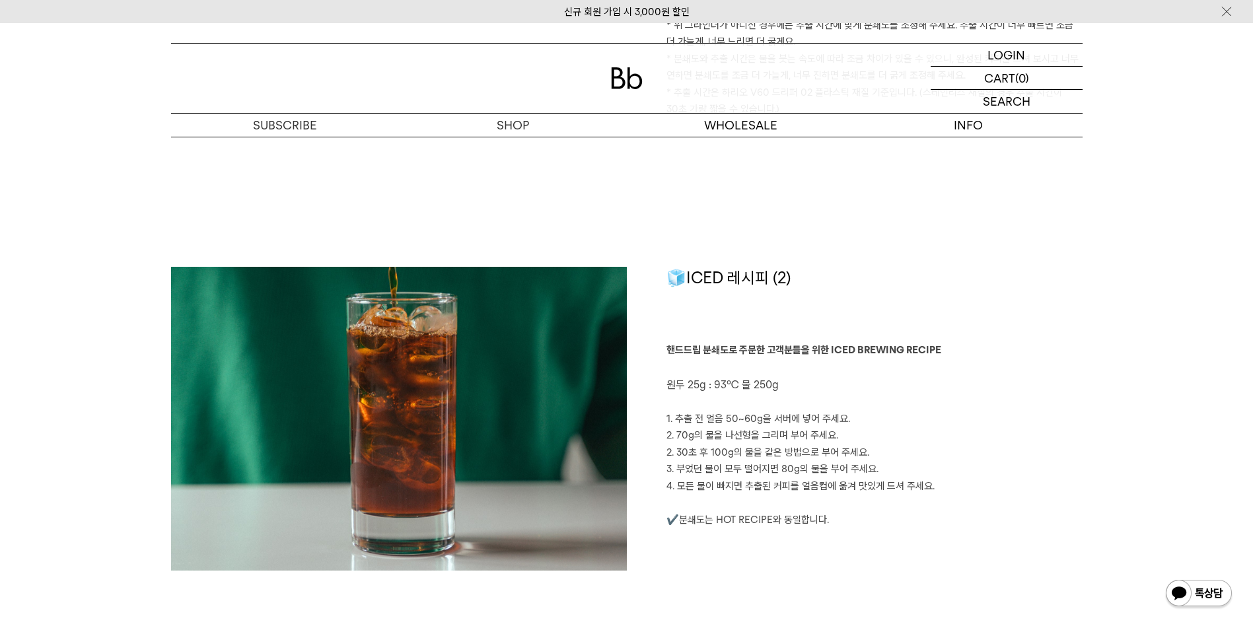
scroll to position [1916, 0]
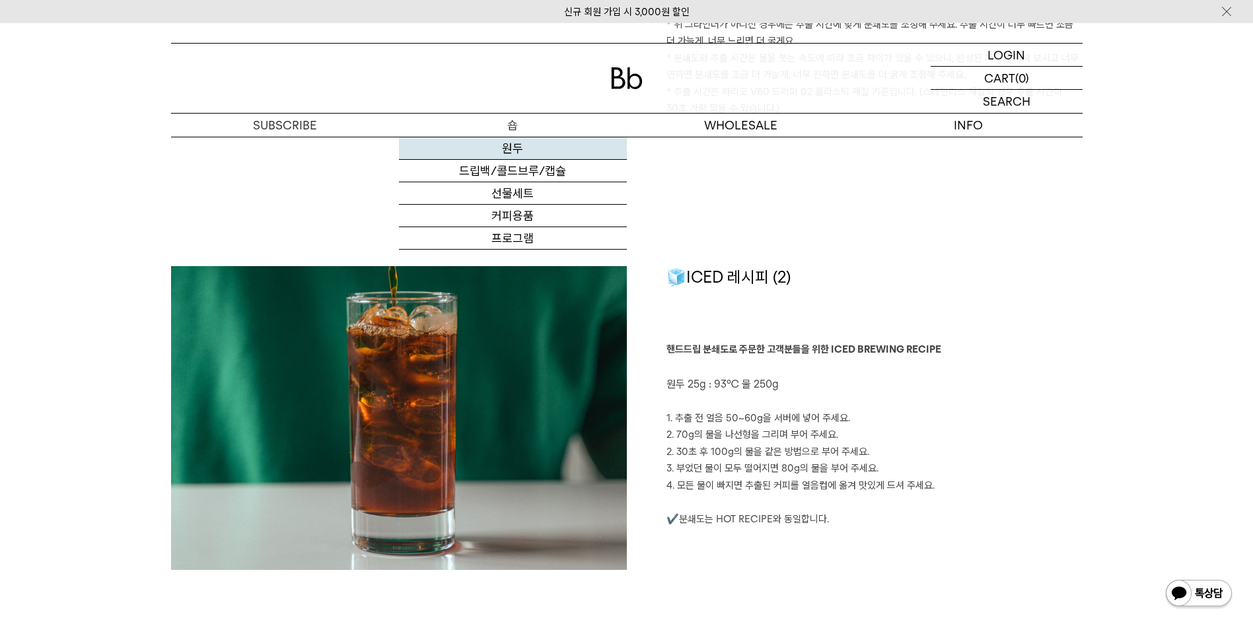
click at [517, 145] on link "원두" at bounding box center [513, 148] width 228 height 22
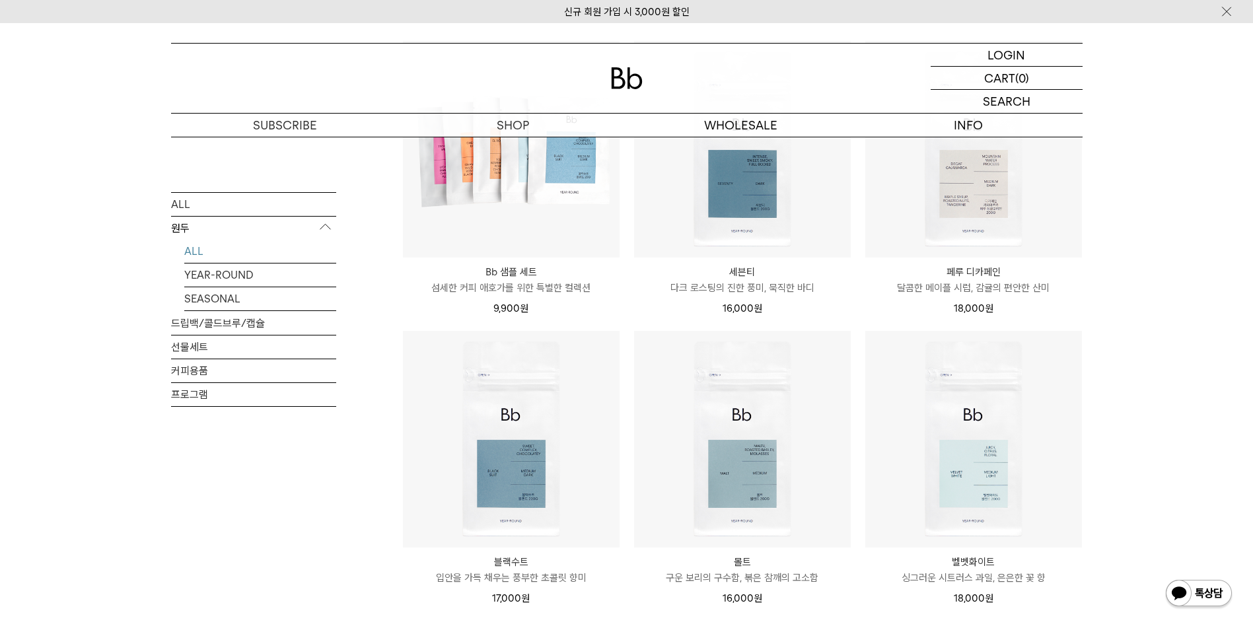
scroll to position [991, 0]
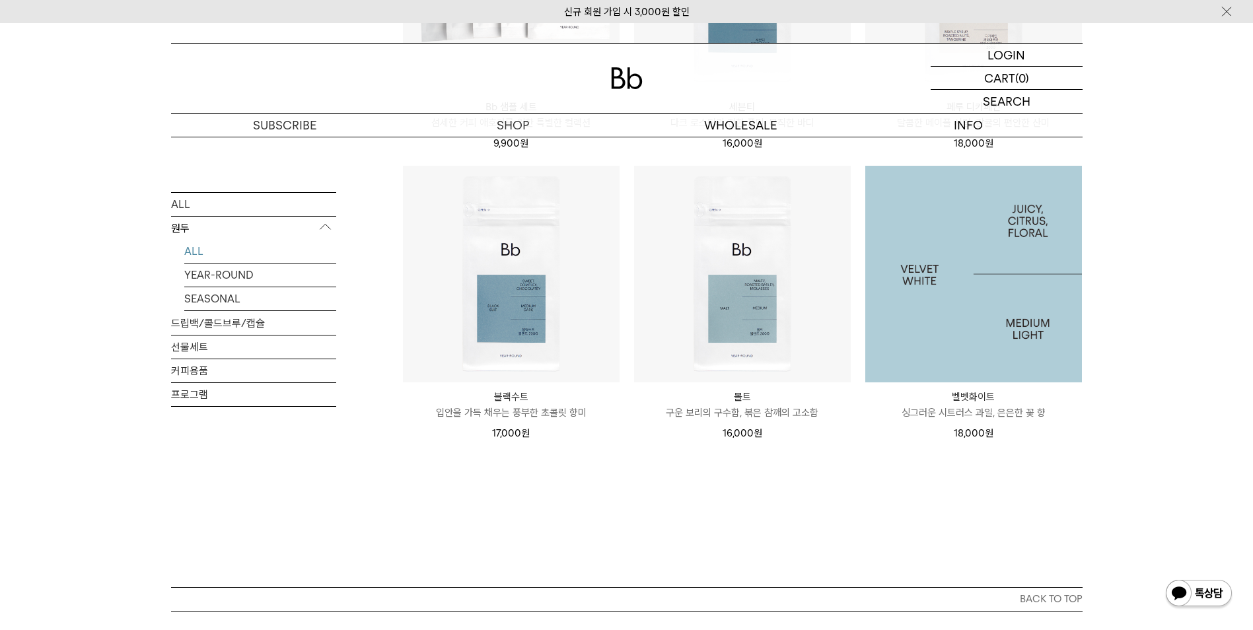
click at [1008, 287] on img at bounding box center [973, 274] width 217 height 217
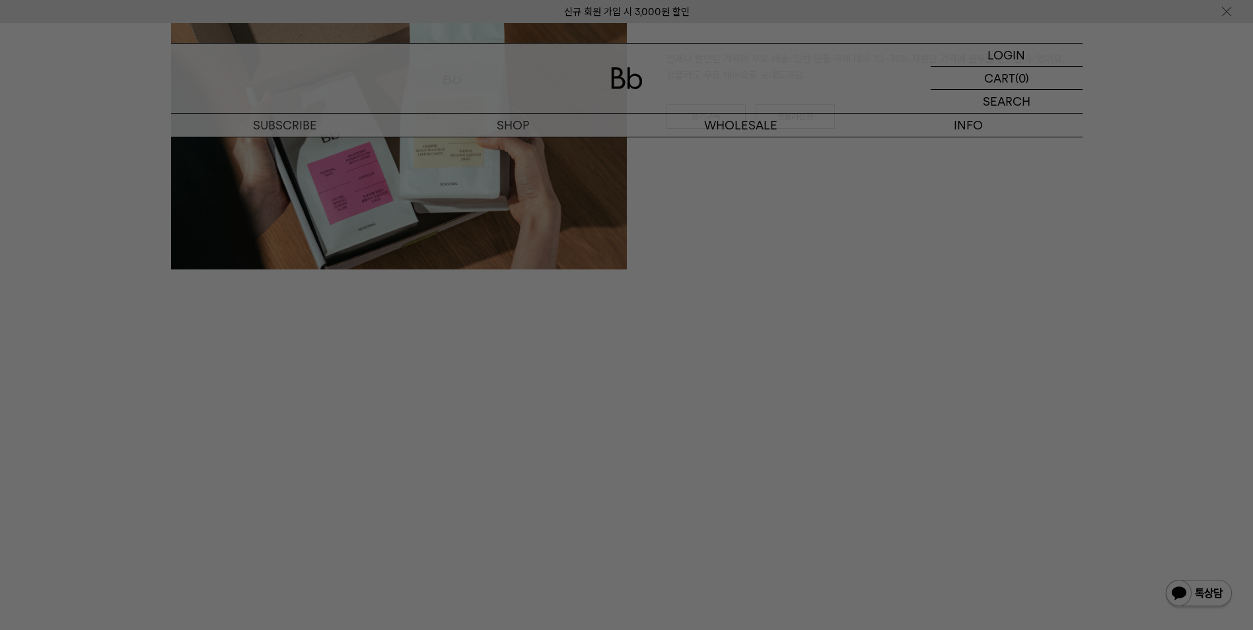
scroll to position [2312, 0]
click at [709, 321] on div at bounding box center [626, 315] width 1253 height 630
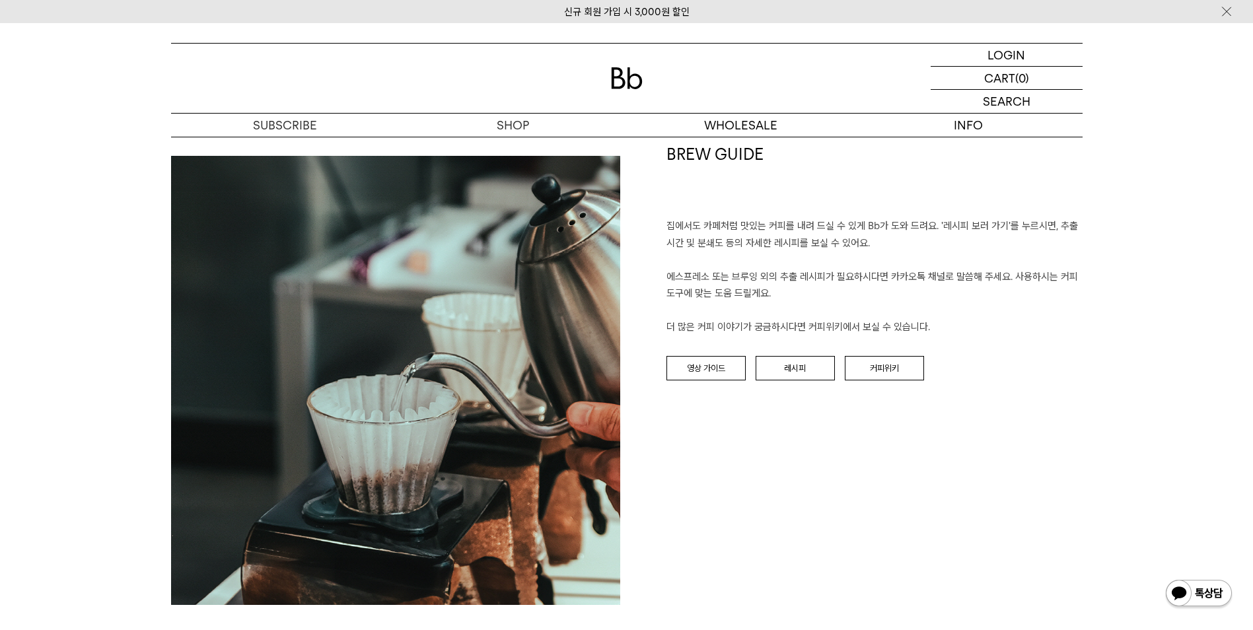
scroll to position [1519, 0]
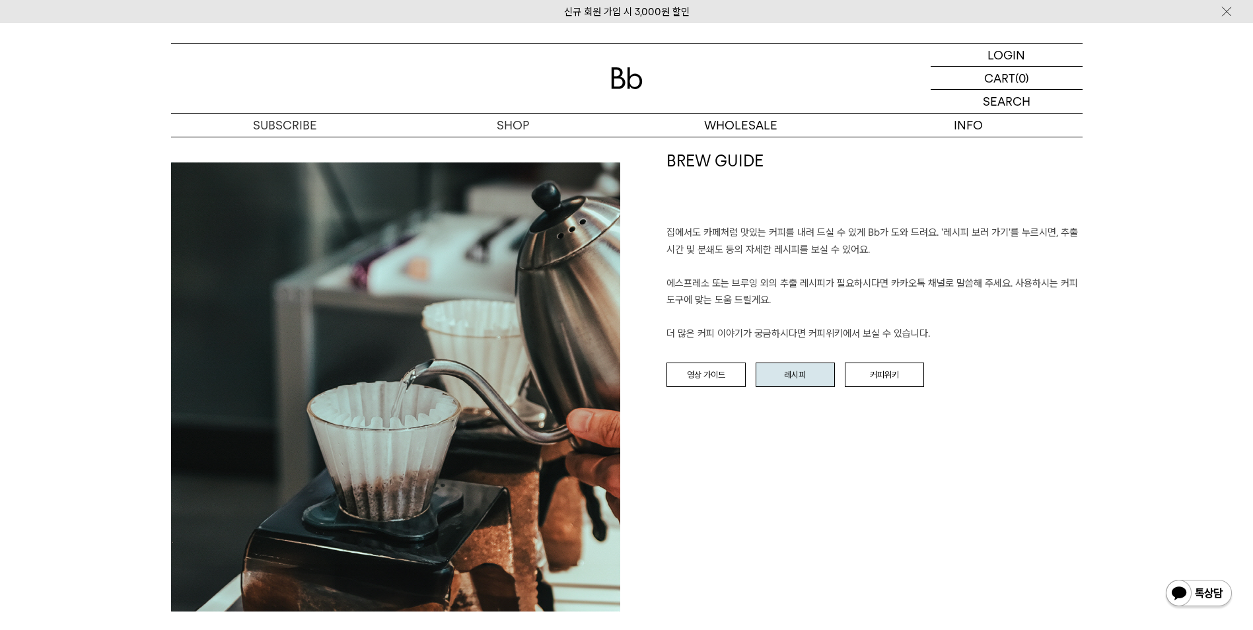
click at [820, 374] on link "레시피" at bounding box center [795, 375] width 79 height 25
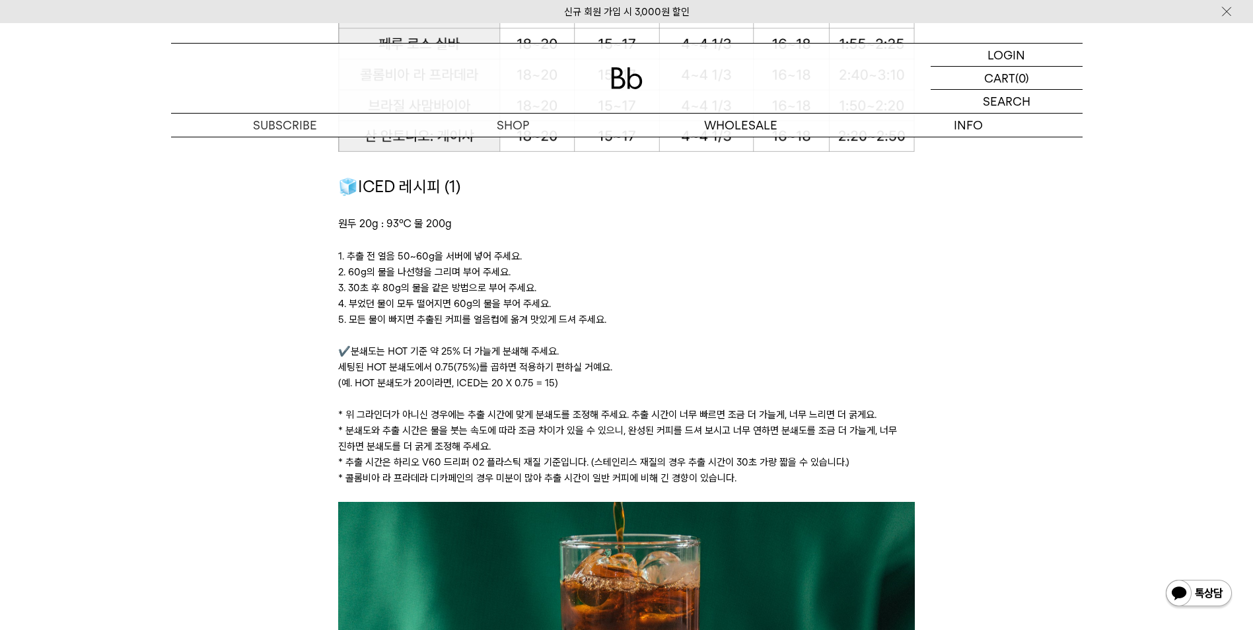
scroll to position [1850, 0]
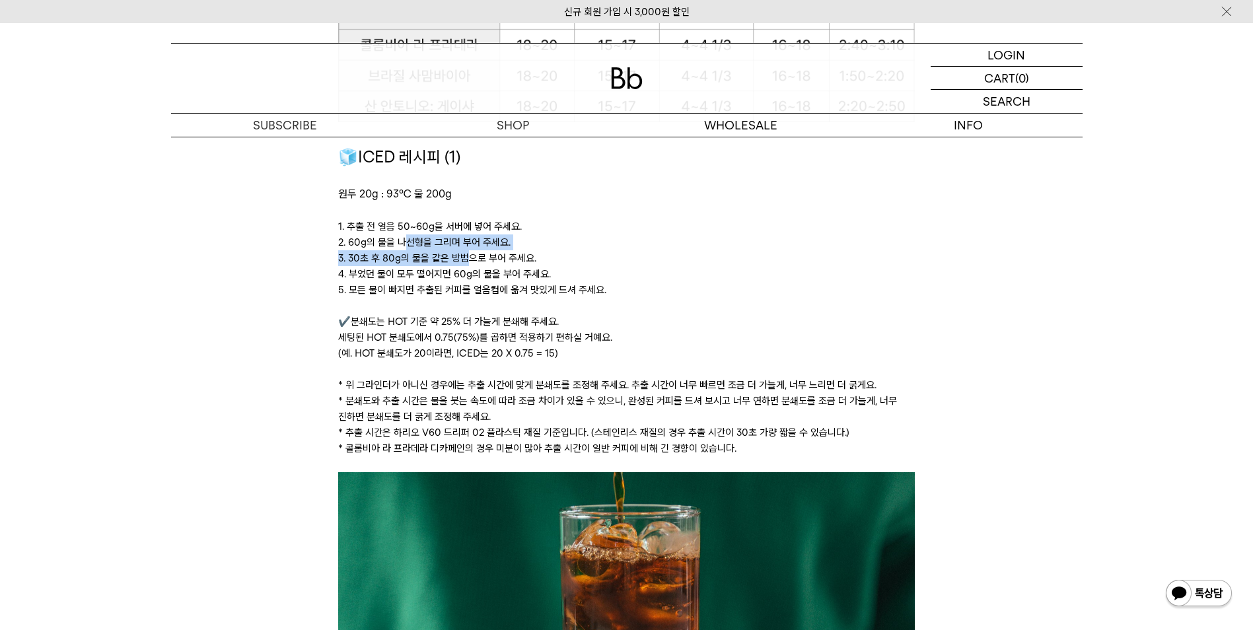
drag, startPoint x: 402, startPoint y: 243, endPoint x: 463, endPoint y: 261, distance: 64.0
click at [463, 261] on div "🧊ICED 레시피 (1) 원두 20g : 93℃ 물 200g ﻿ 1. 추출 전 얼음 50~60g을 서버에 넣어 주세요. 2. 60g의 물을 나…" at bounding box center [626, 309] width 577 height 328
click at [677, 261] on p "3. 30초 후 80g의 물을 같은 방법으로 부어 주세요." at bounding box center [626, 258] width 577 height 16
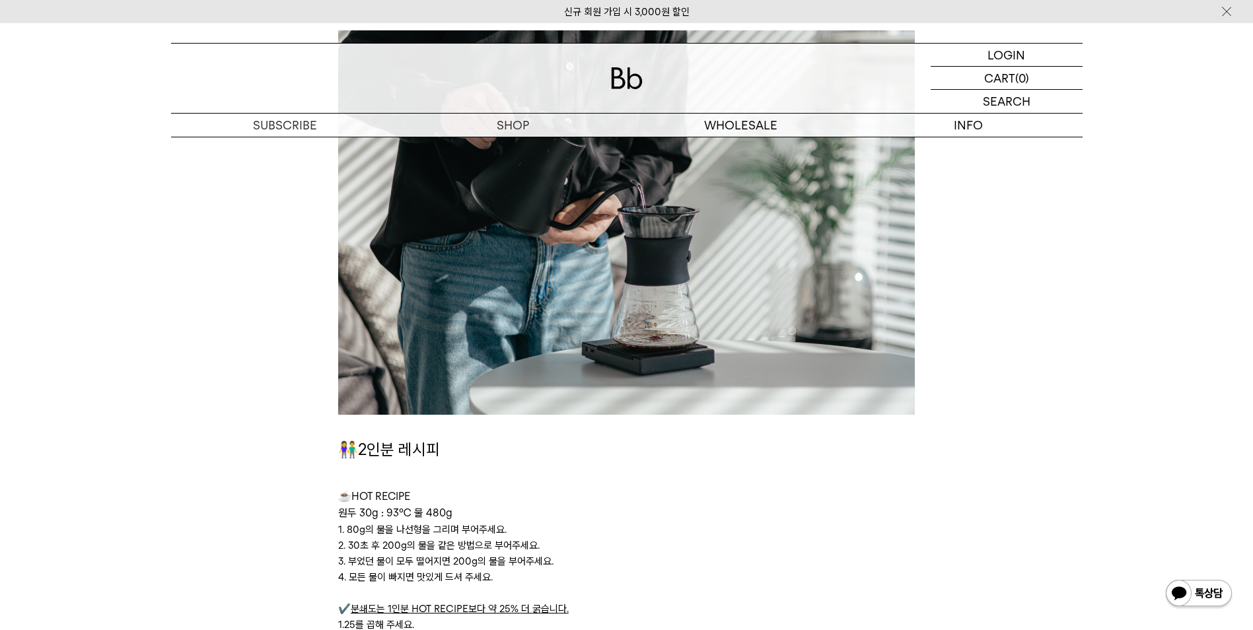
scroll to position [2907, 0]
